Goal: Task Accomplishment & Management: Use online tool/utility

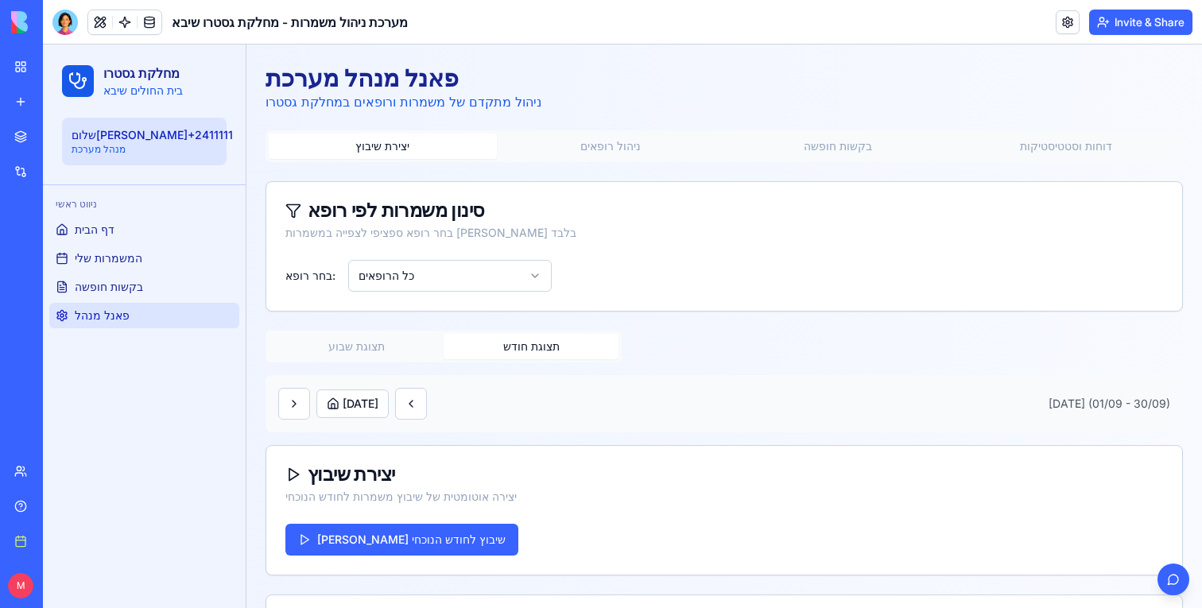
click at [360, 350] on button "תצוגת שבוע" at bounding box center [356, 346] width 175 height 25
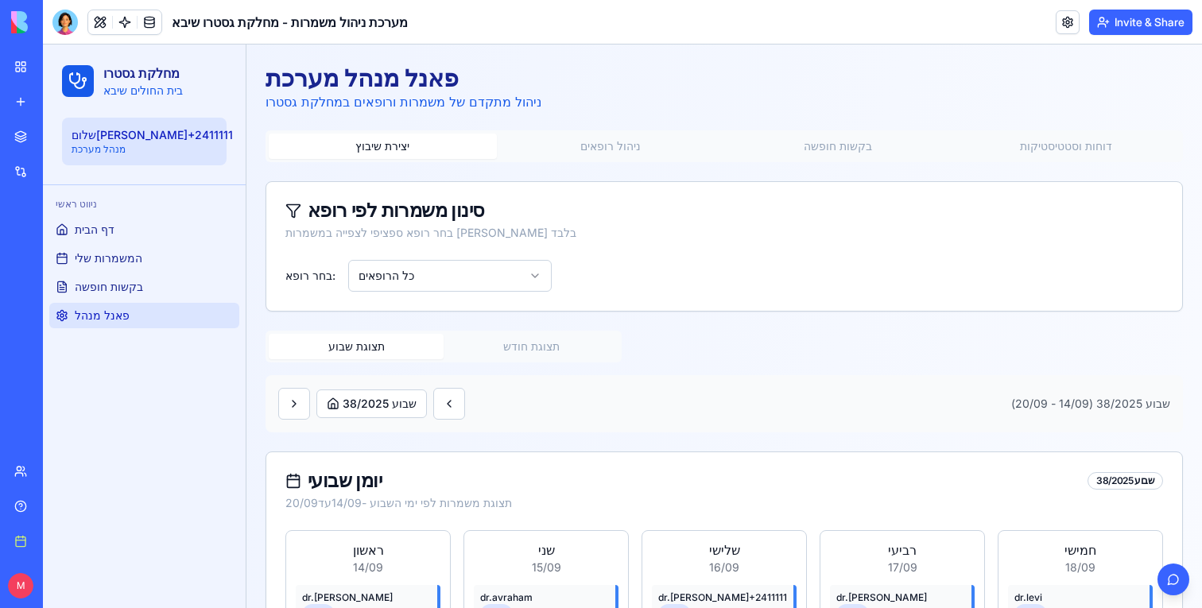
click at [432, 400] on div "שבוע 38/2025" at bounding box center [371, 404] width 187 height 32
click at [440, 401] on button at bounding box center [449, 404] width 32 height 32
click at [445, 401] on button at bounding box center [449, 404] width 32 height 32
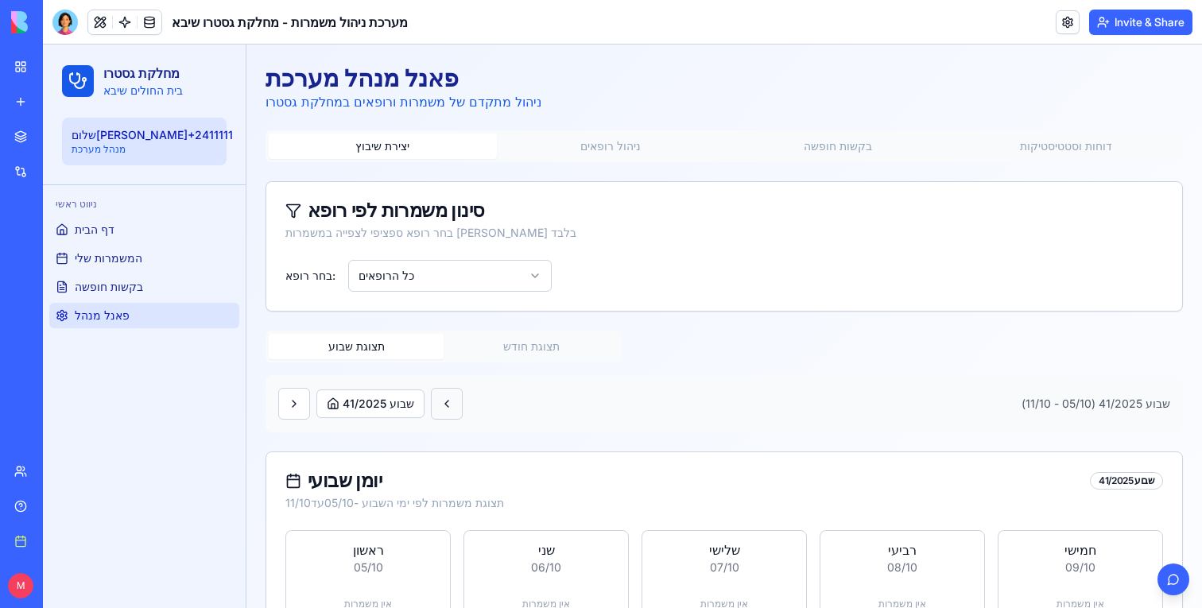
click at [445, 401] on button at bounding box center [447, 404] width 32 height 32
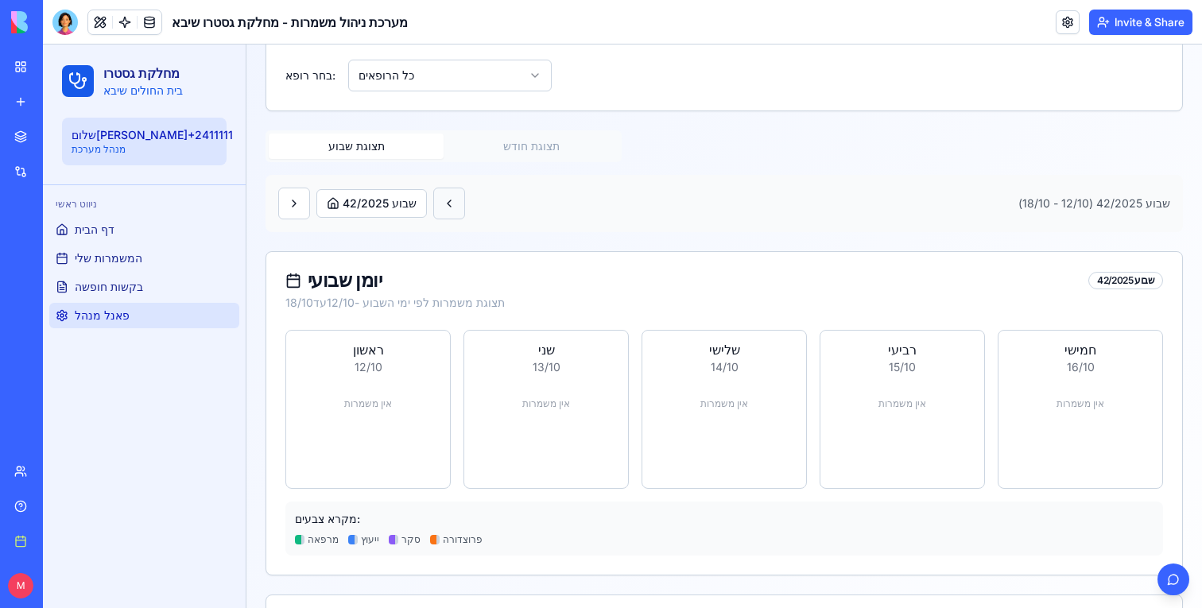
scroll to position [76, 0]
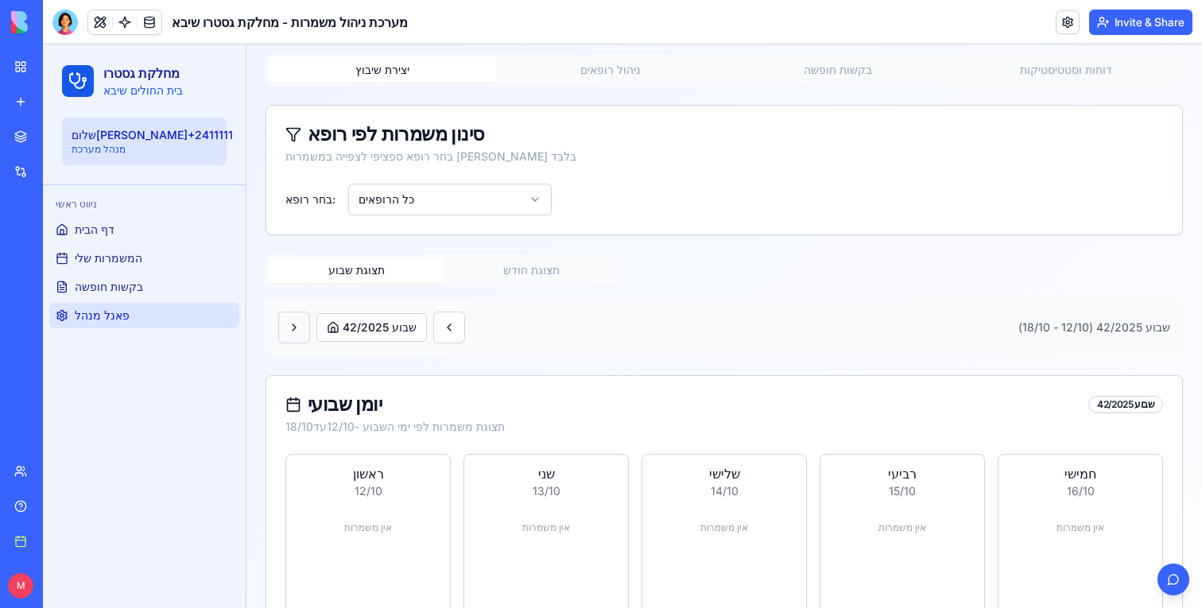
click at [308, 318] on button at bounding box center [294, 328] width 32 height 32
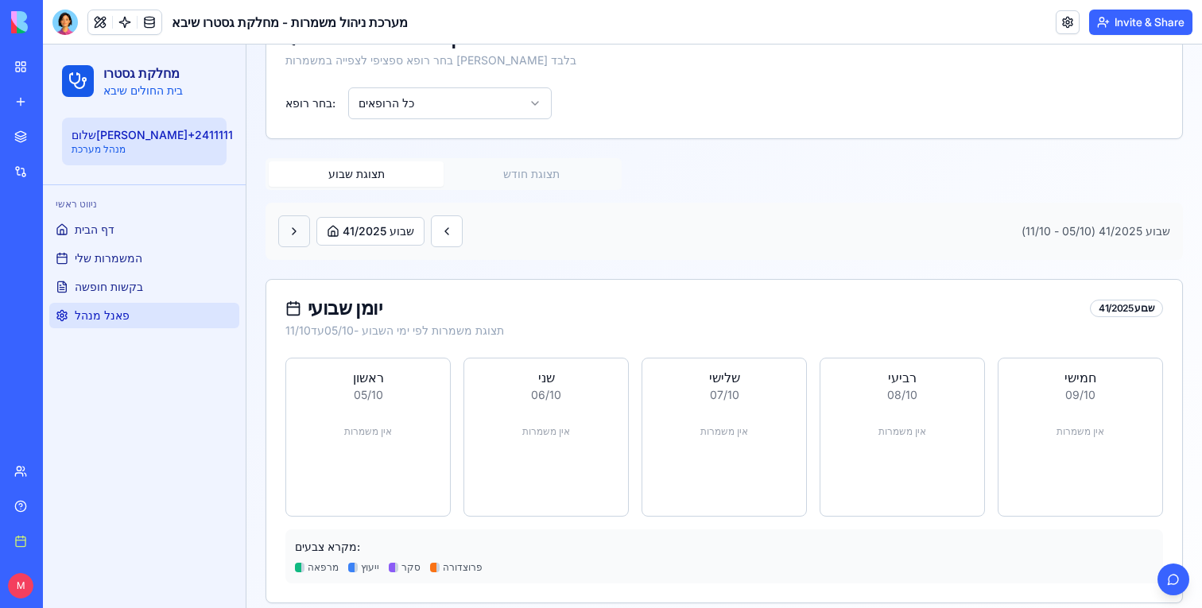
scroll to position [187, 0]
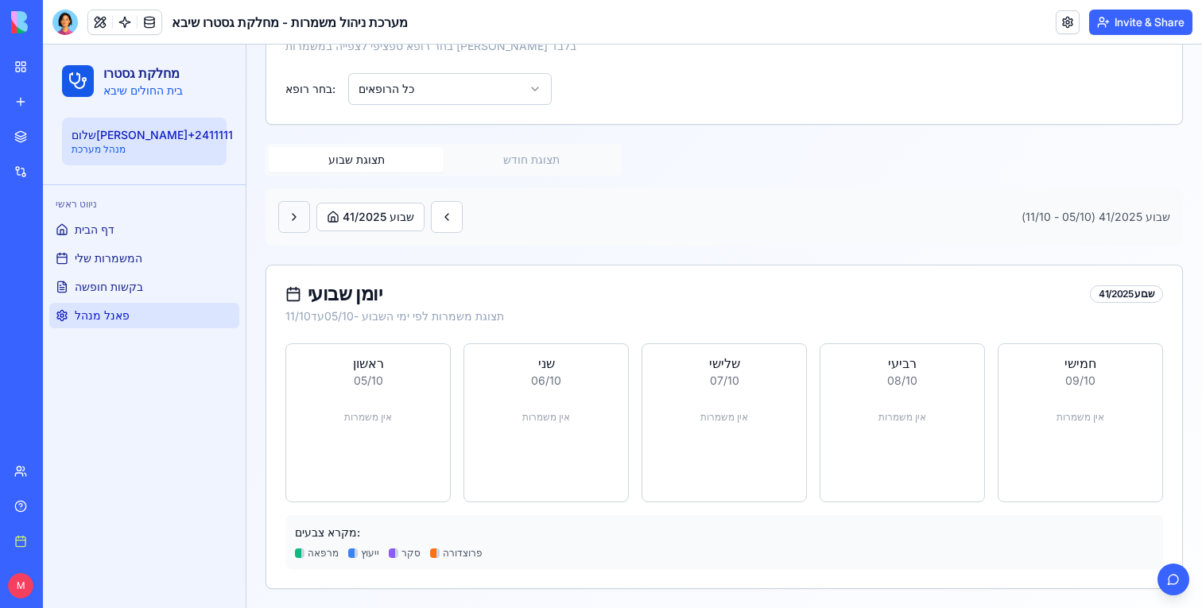
click at [297, 215] on button at bounding box center [294, 217] width 32 height 32
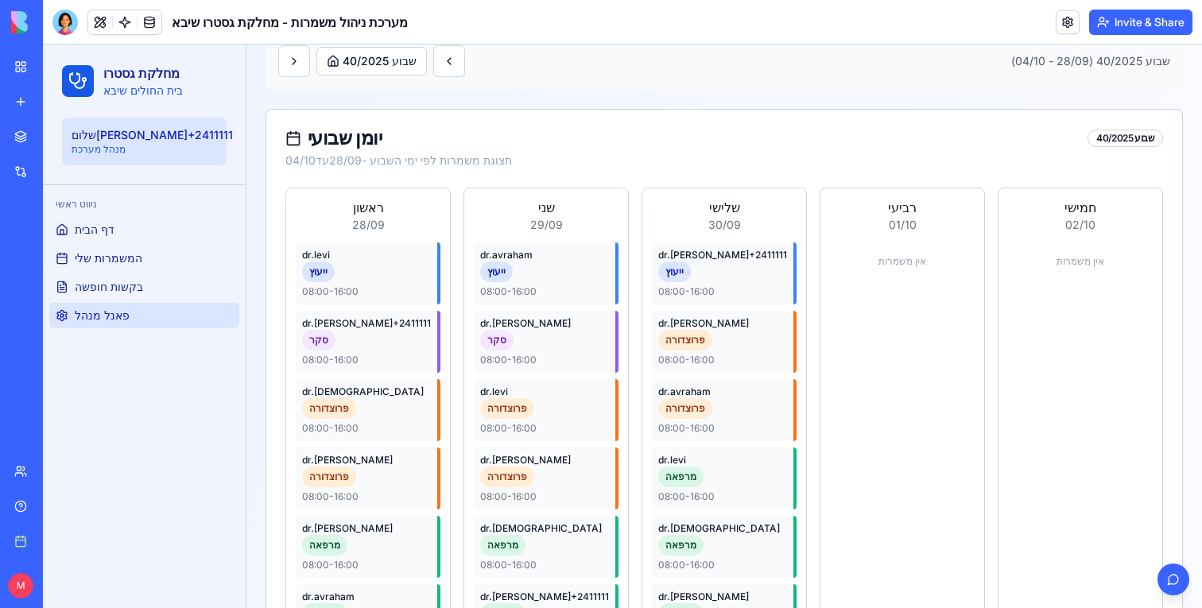
scroll to position [0, 0]
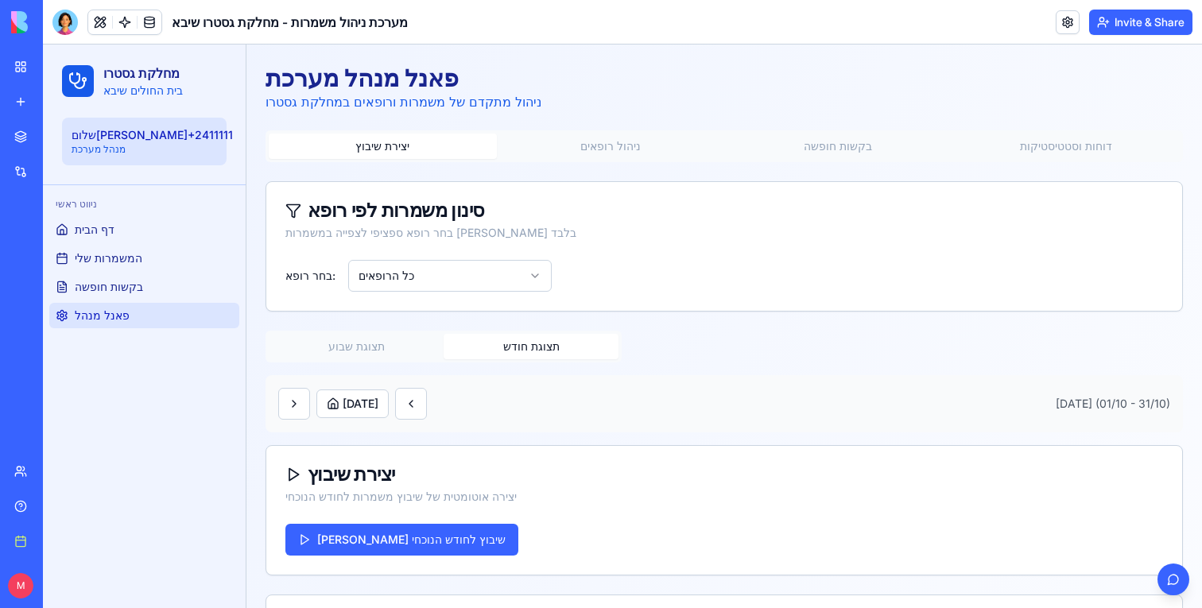
click at [506, 346] on button "תצוגת חודש" at bounding box center [530, 346] width 175 height 25
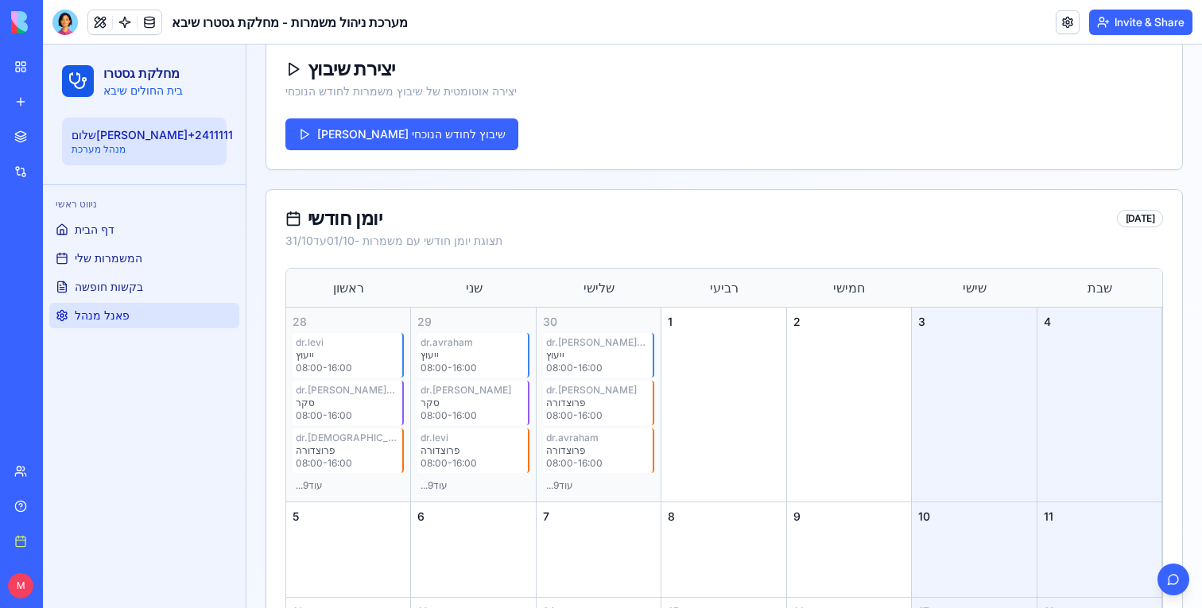
scroll to position [463, 0]
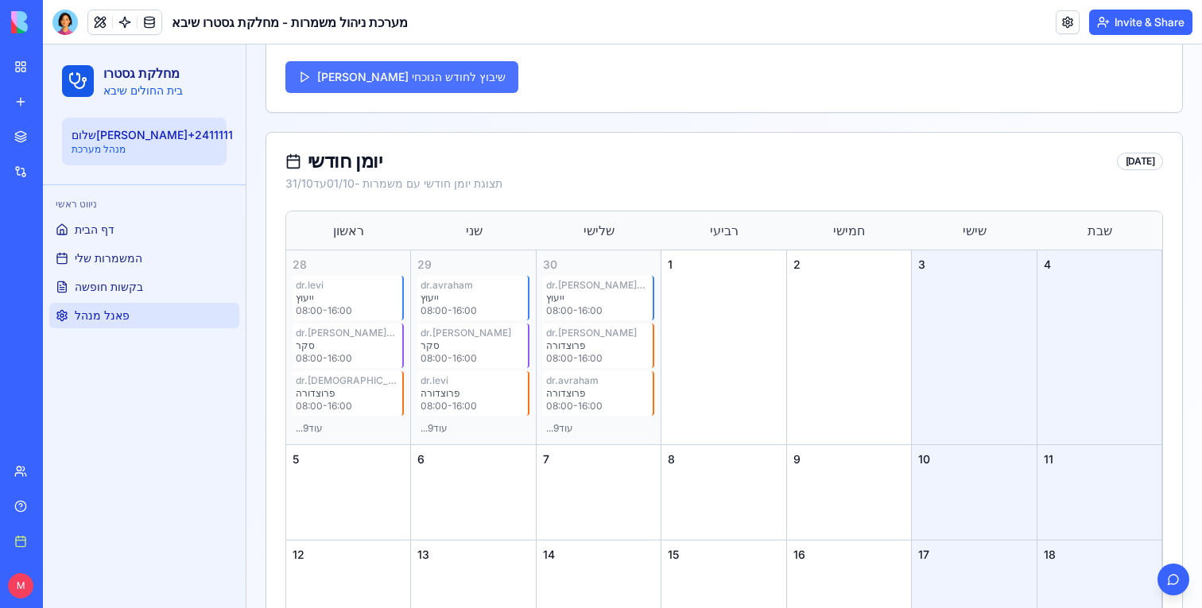
click at [405, 74] on button "[PERSON_NAME] שיבוץ לחודש הנוכחי" at bounding box center [401, 77] width 233 height 32
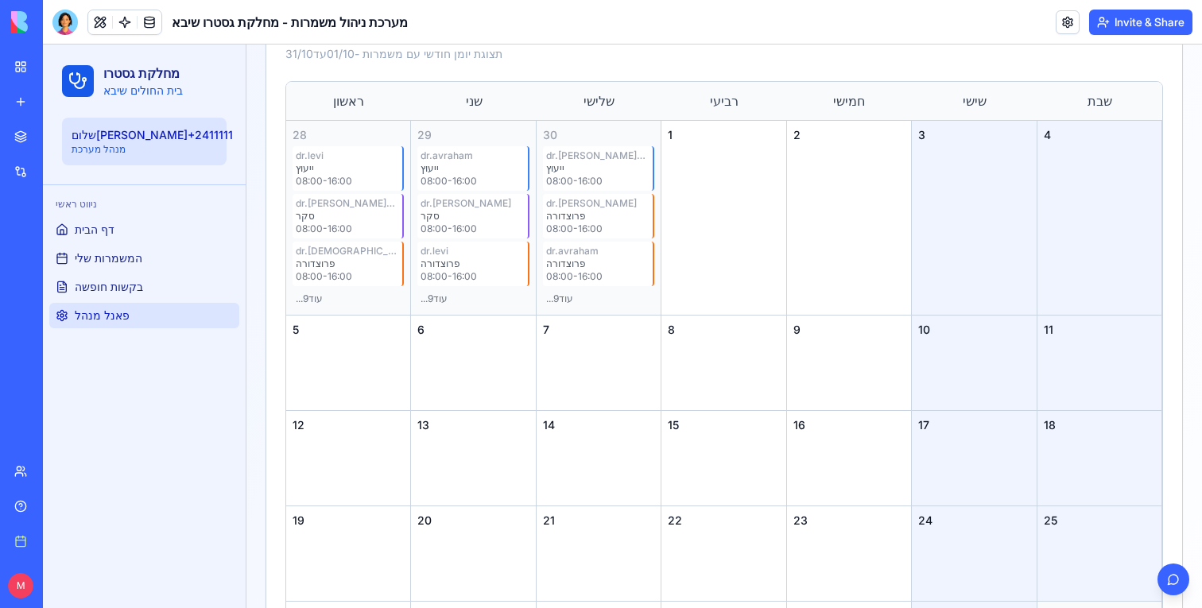
scroll to position [654, 0]
